Goal: Information Seeking & Learning: Learn about a topic

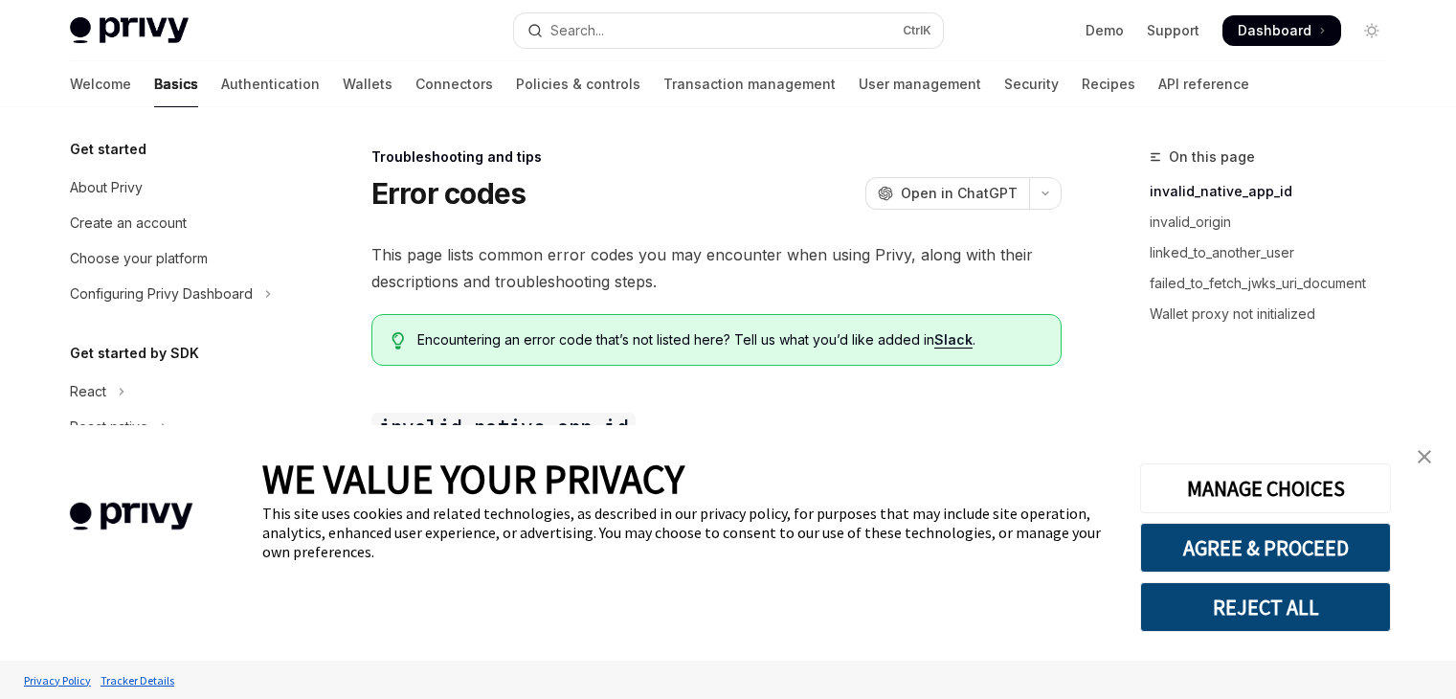
type textarea "*"
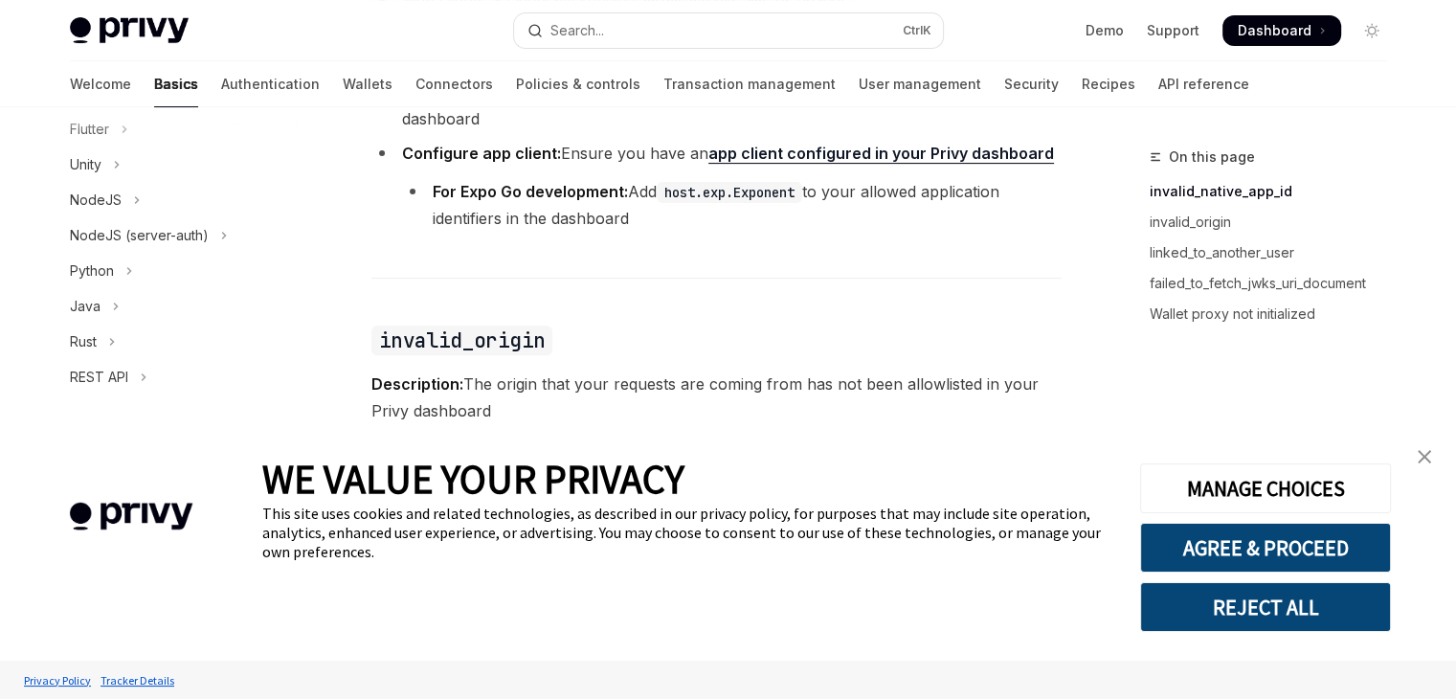
scroll to position [666, 0]
click at [1432, 460] on link "close banner" at bounding box center [1425, 457] width 38 height 38
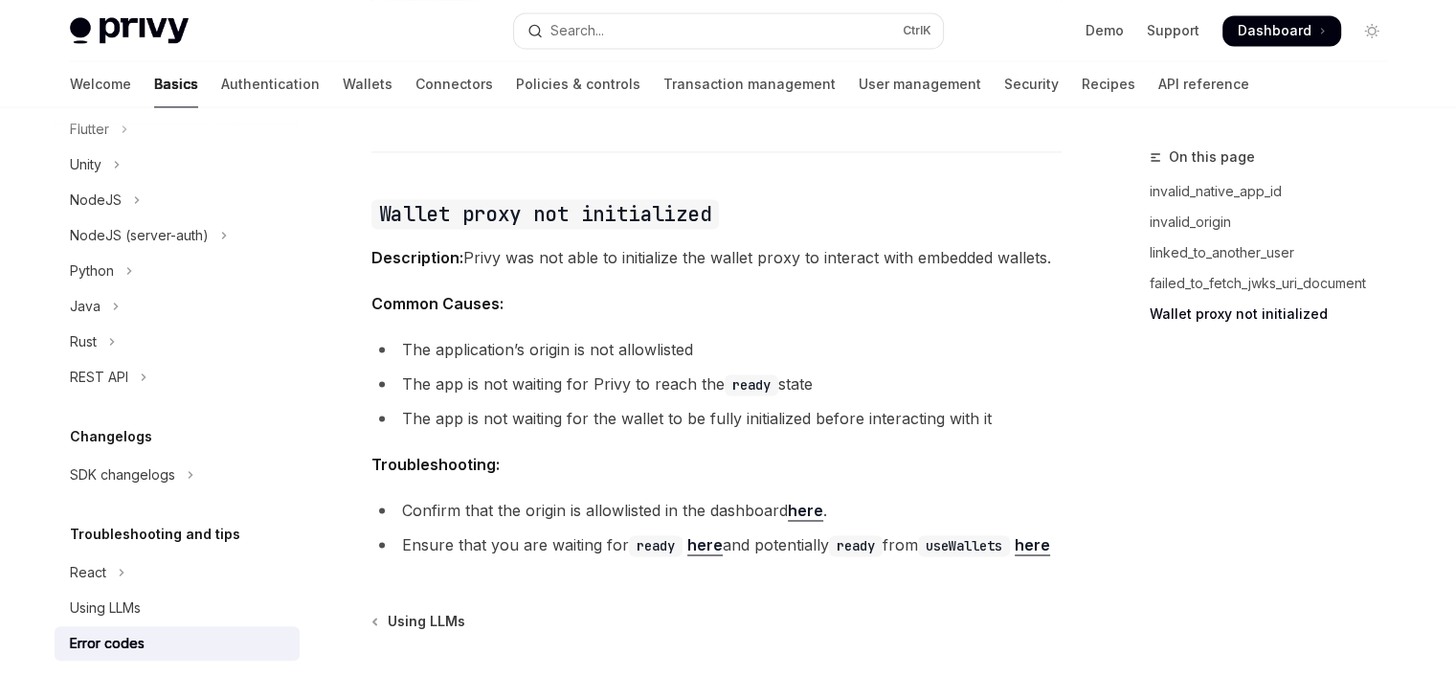
scroll to position [3166, 0]
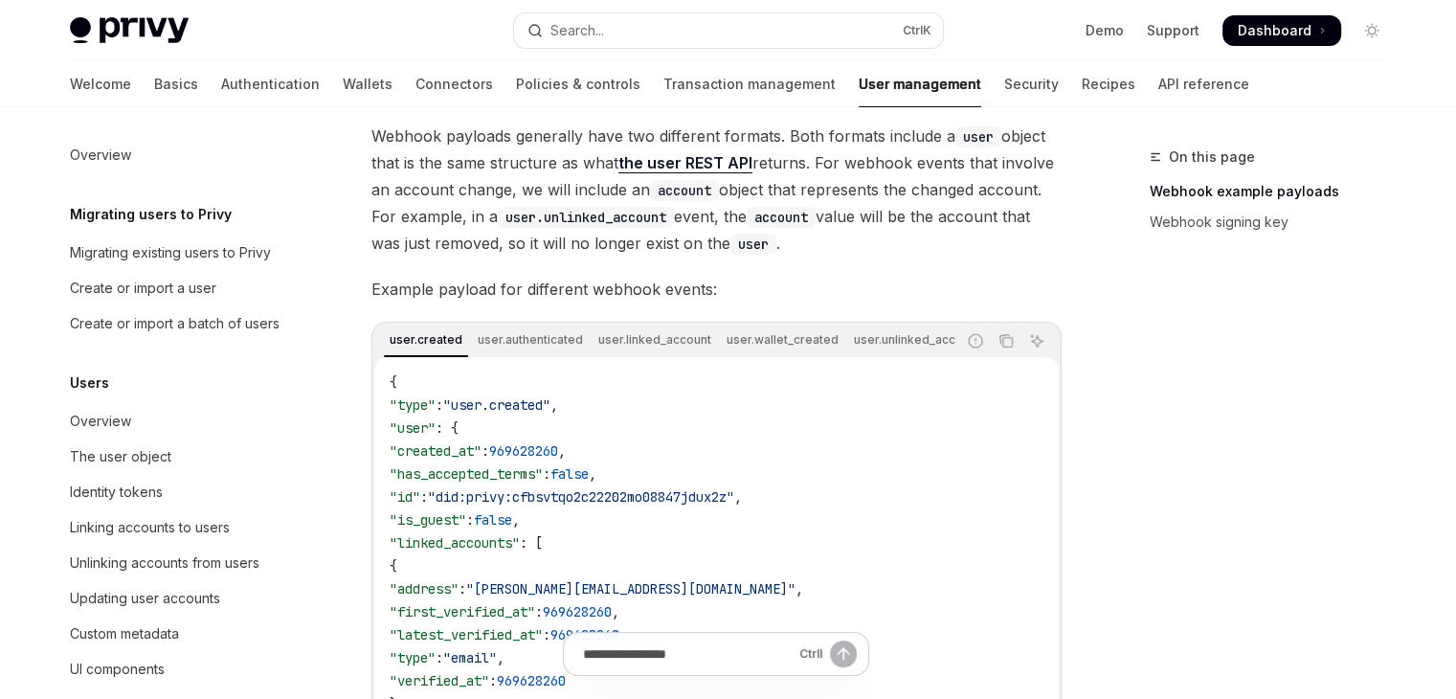
type textarea "*"
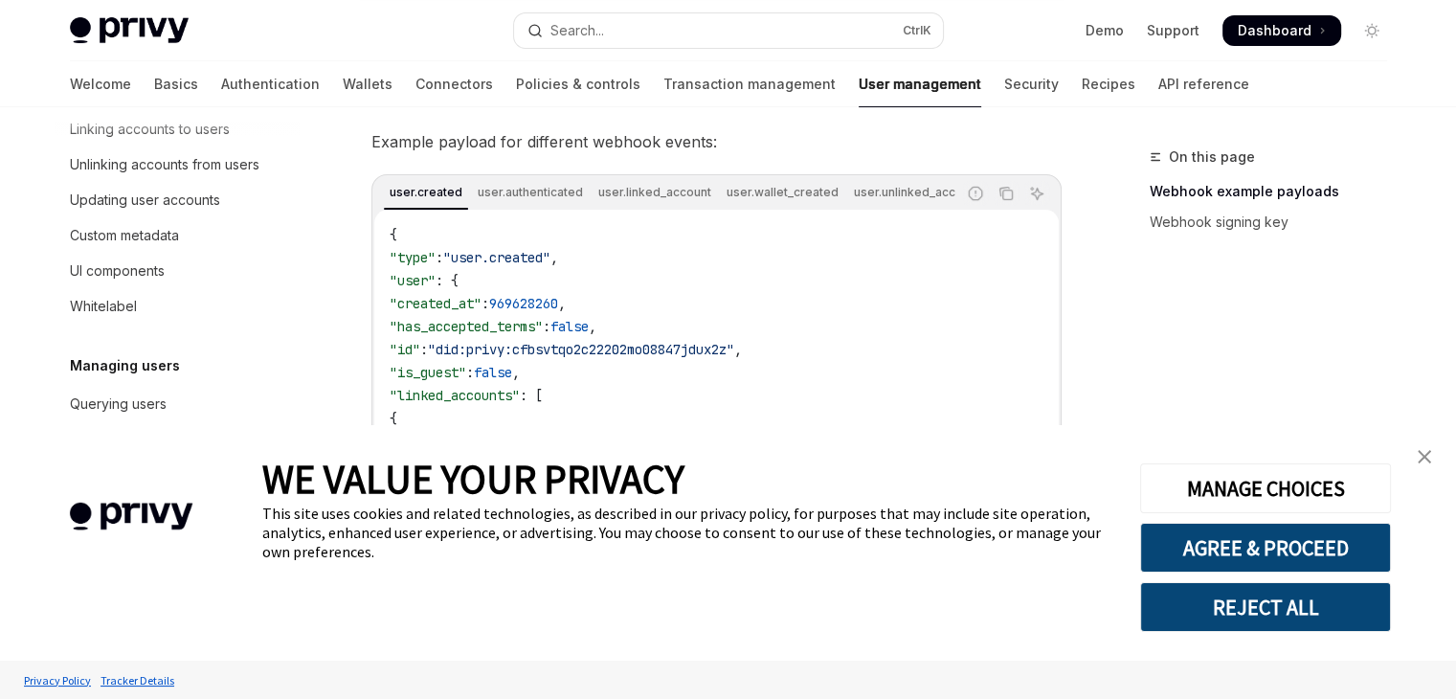
scroll to position [419, 0]
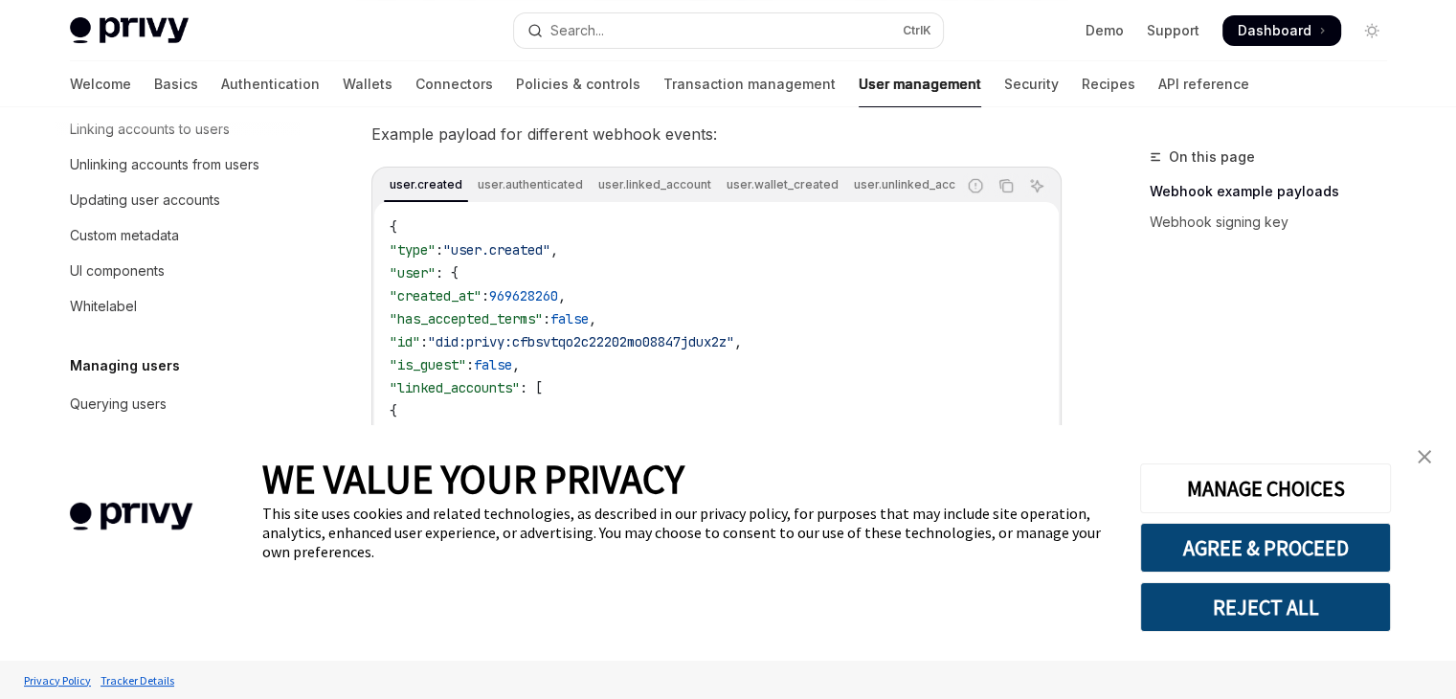
click at [1427, 459] on img "close banner" at bounding box center [1424, 456] width 13 height 13
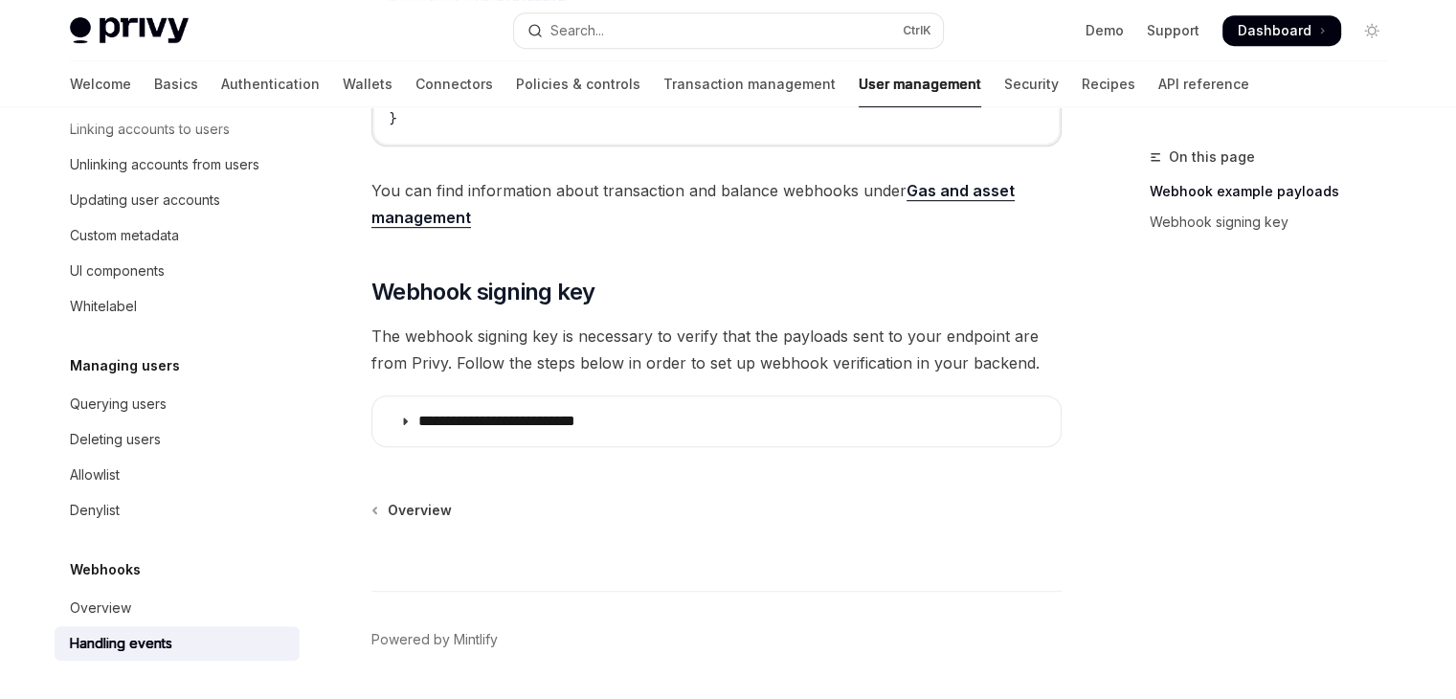
scroll to position [942, 0]
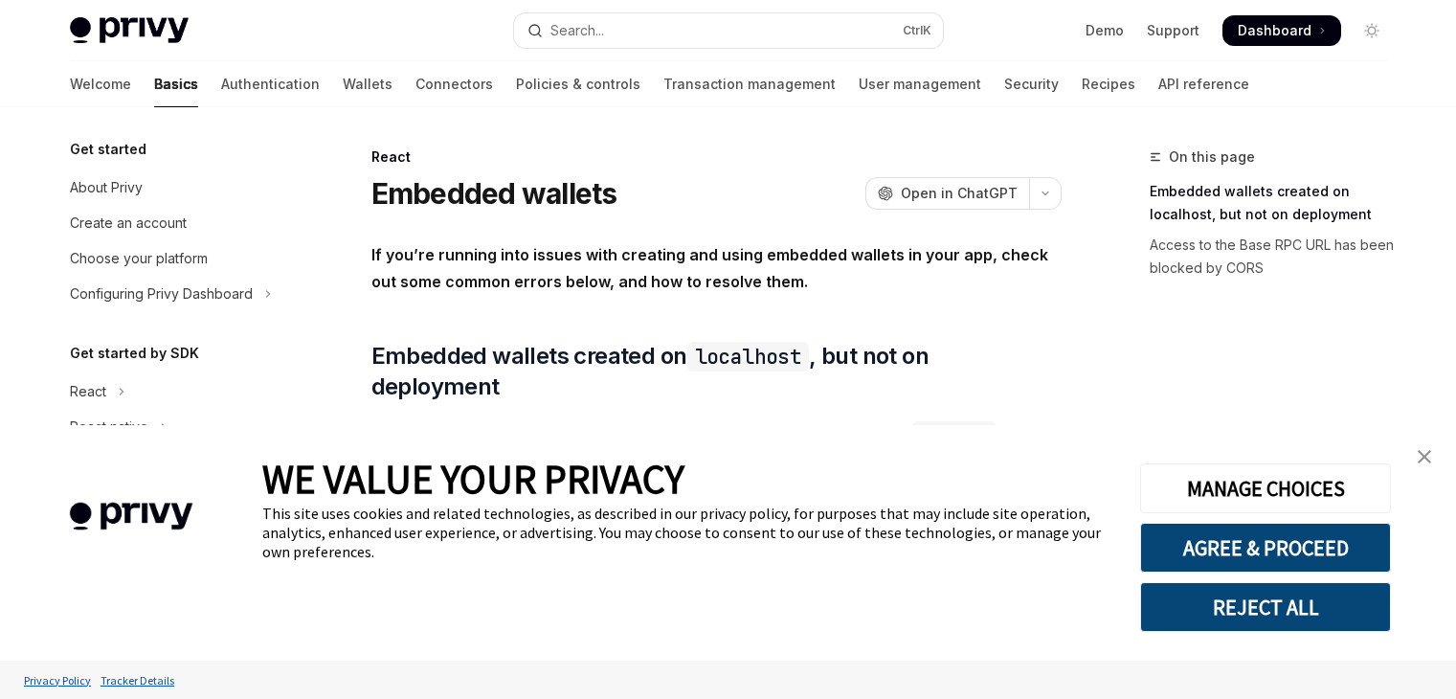
type textarea "*"
click at [1423, 452] on img "close banner" at bounding box center [1424, 456] width 13 height 13
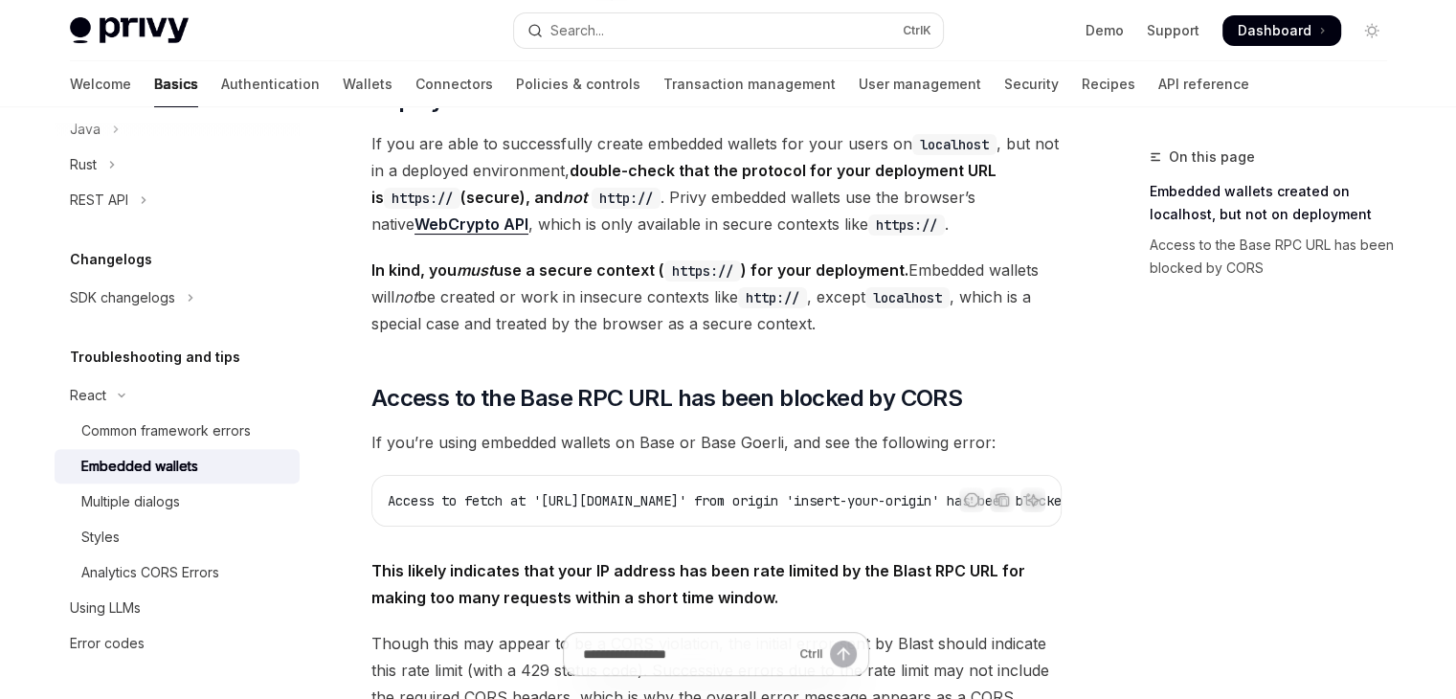
scroll to position [192, 0]
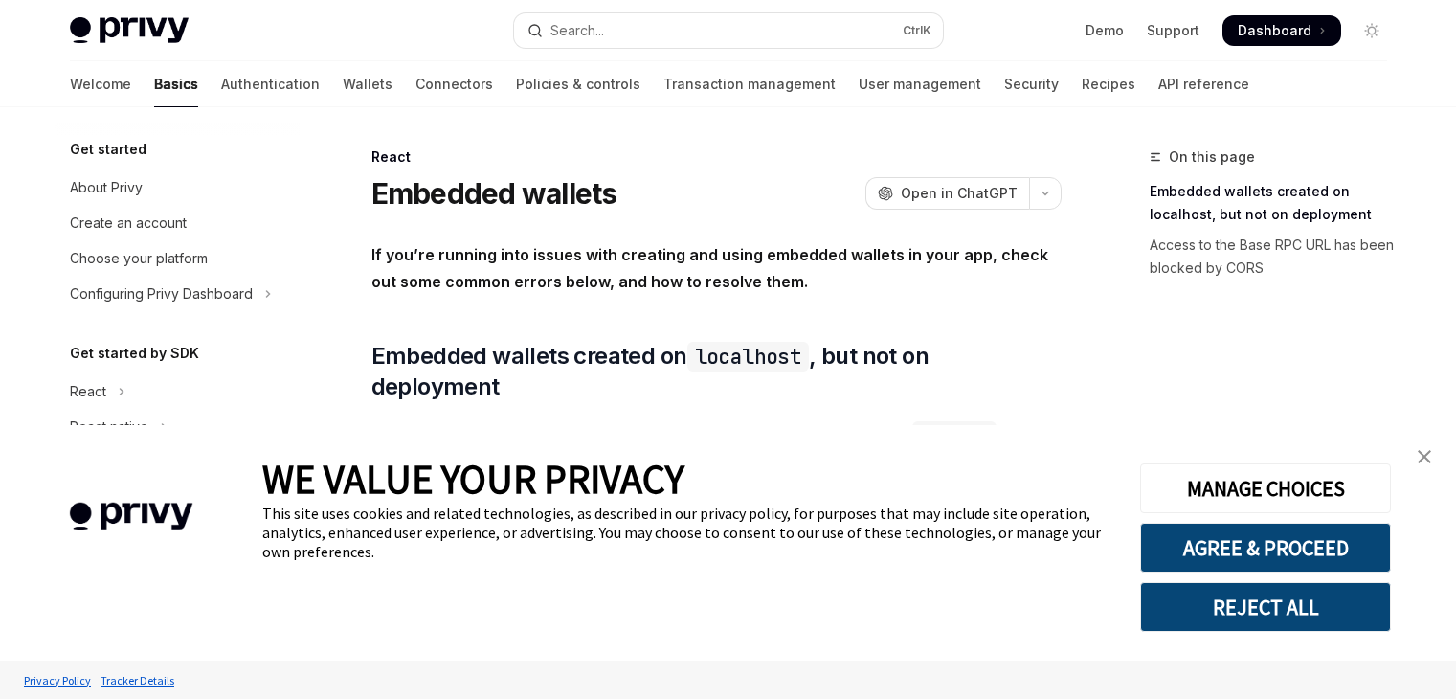
type textarea "*"
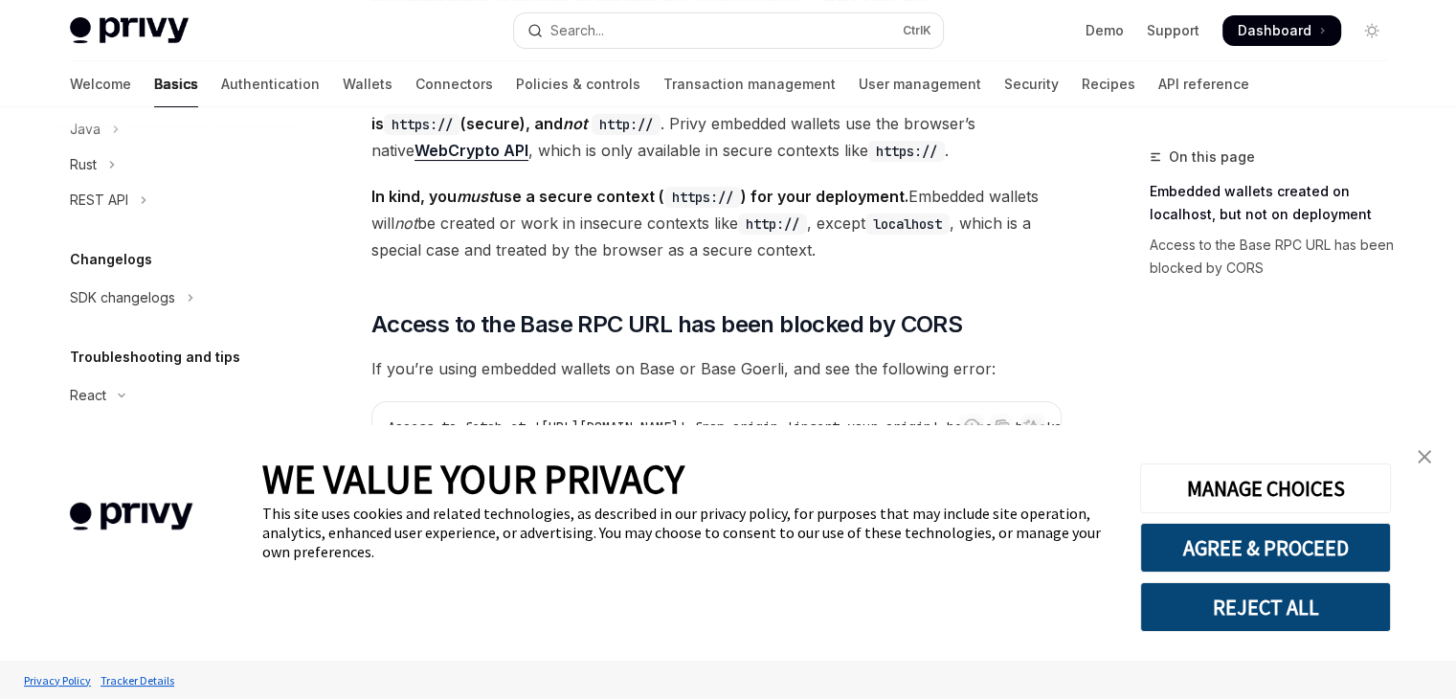
scroll to position [383, 0]
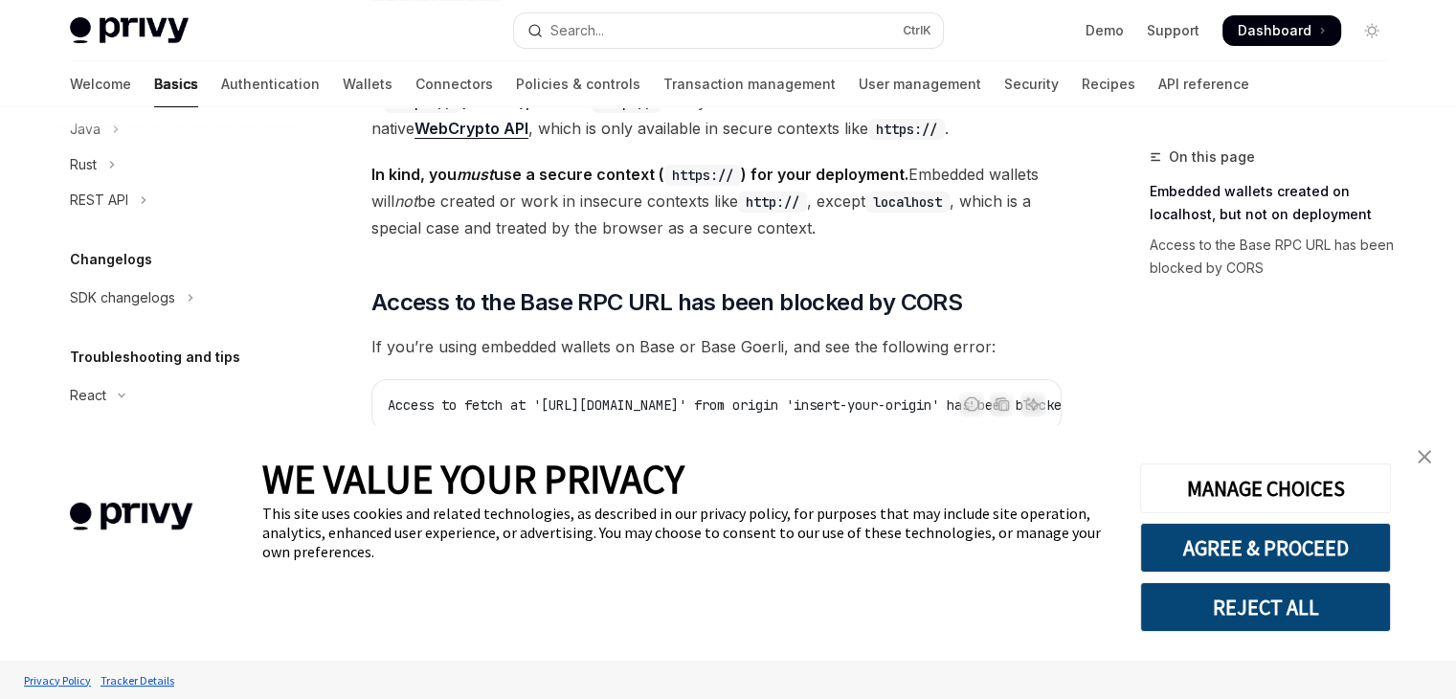
click at [1435, 453] on link "close banner" at bounding box center [1425, 457] width 38 height 38
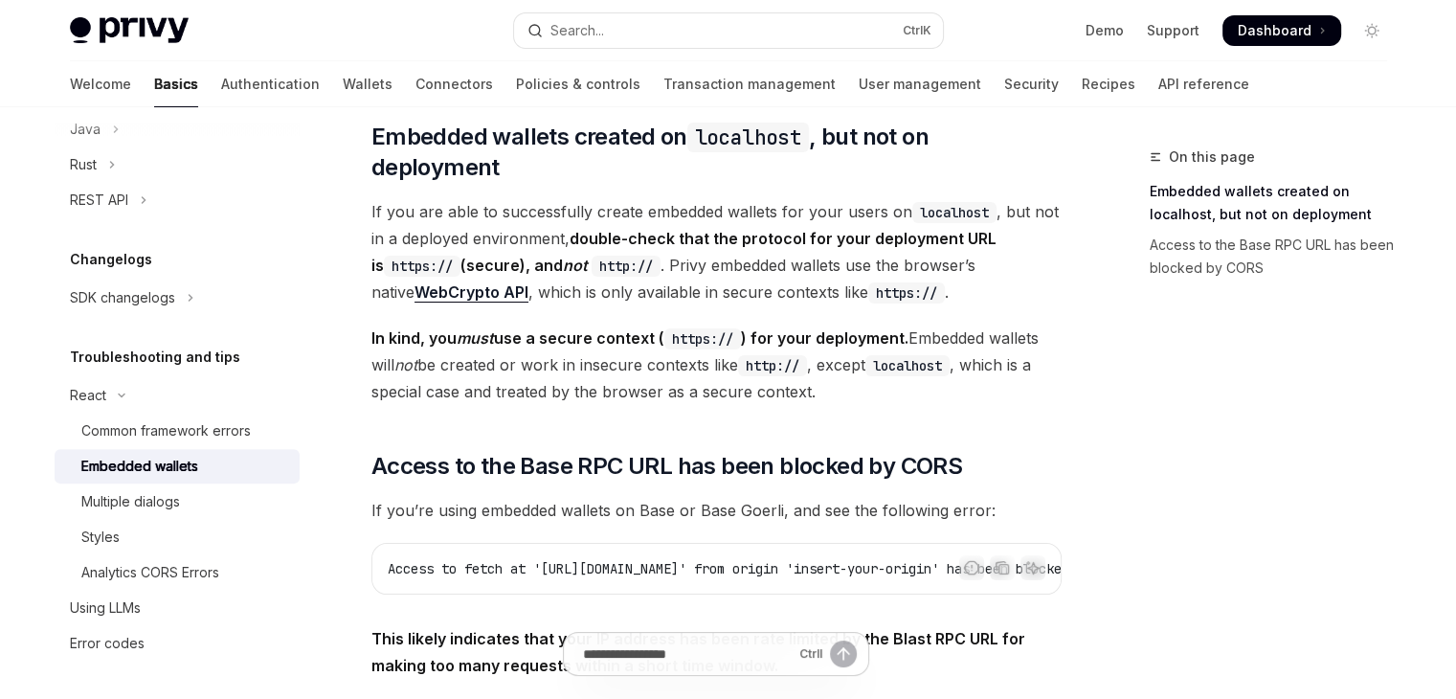
scroll to position [192, 0]
